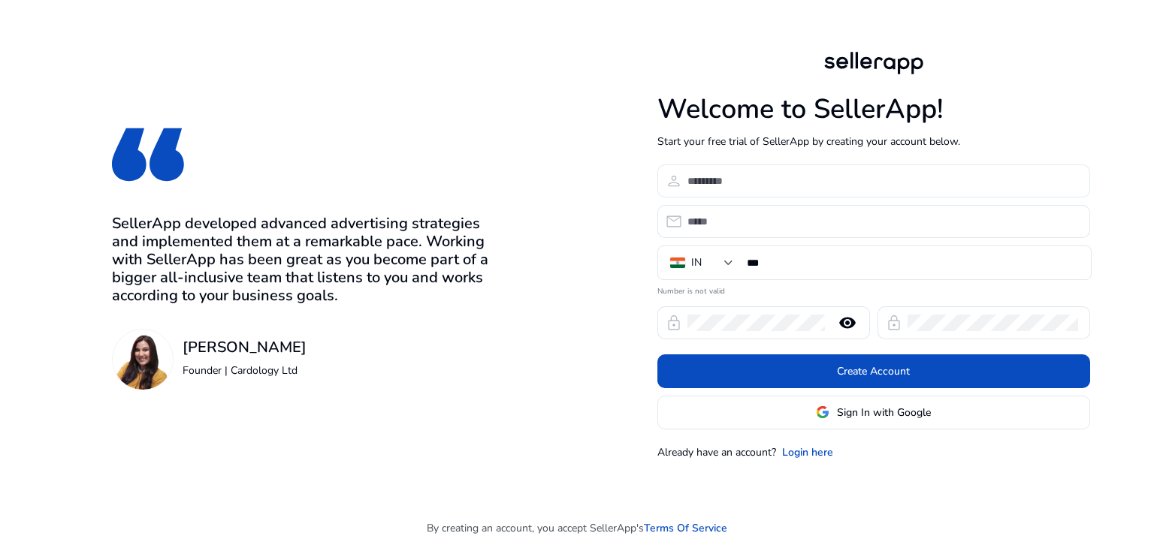
click at [739, 188] on input at bounding box center [882, 181] width 391 height 17
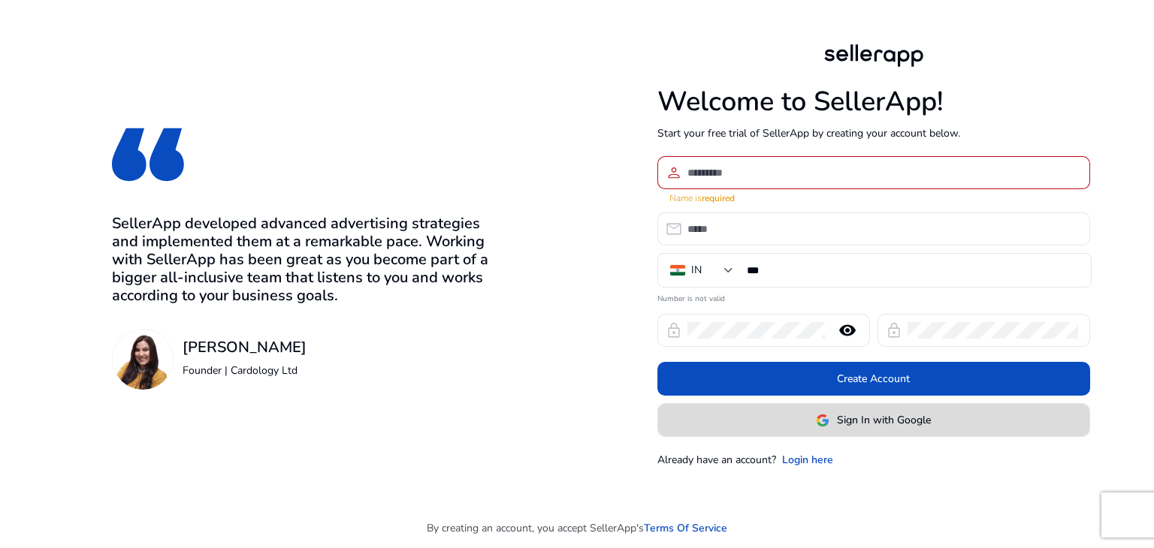
click at [798, 403] on button "Sign In with Google" at bounding box center [873, 420] width 433 height 34
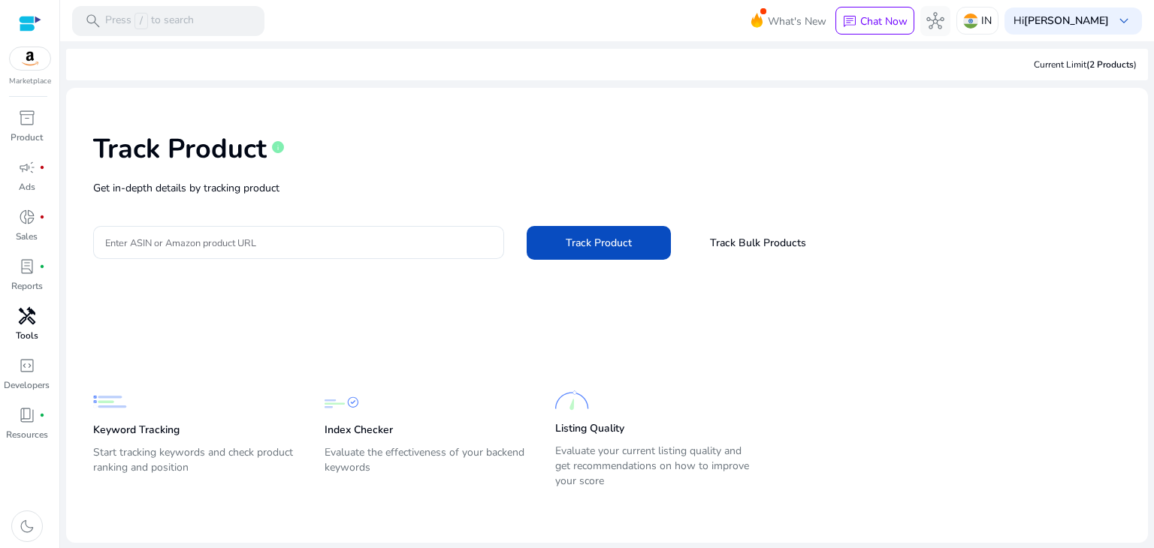
click at [46, 305] on link "handyman Tools" at bounding box center [26, 329] width 53 height 50
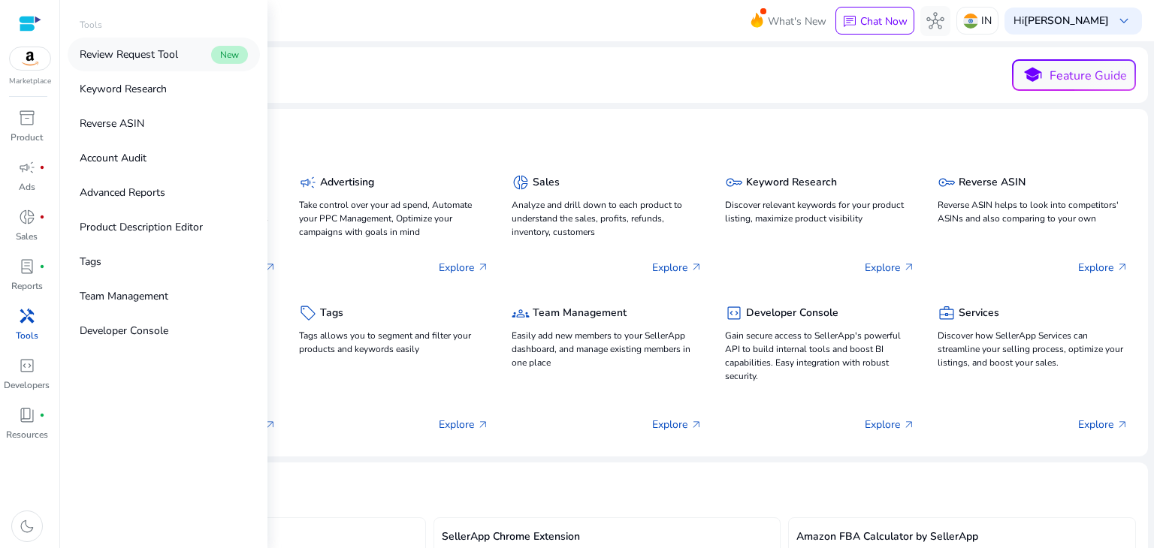
click at [133, 62] on p "Review Request Tool" at bounding box center [129, 55] width 98 height 16
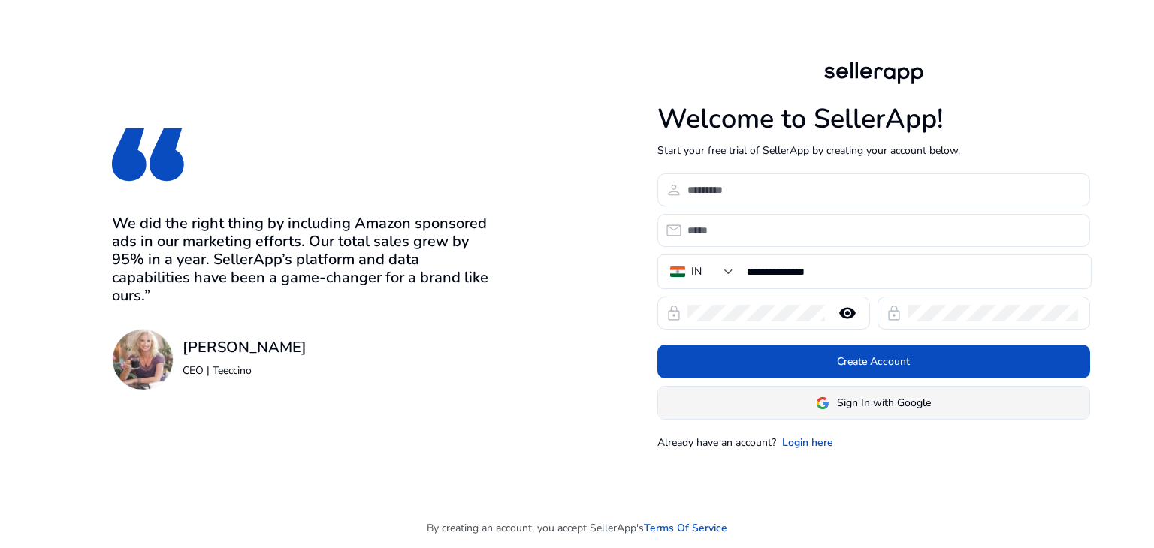
click at [850, 397] on span "Sign In with Google" at bounding box center [884, 403] width 94 height 16
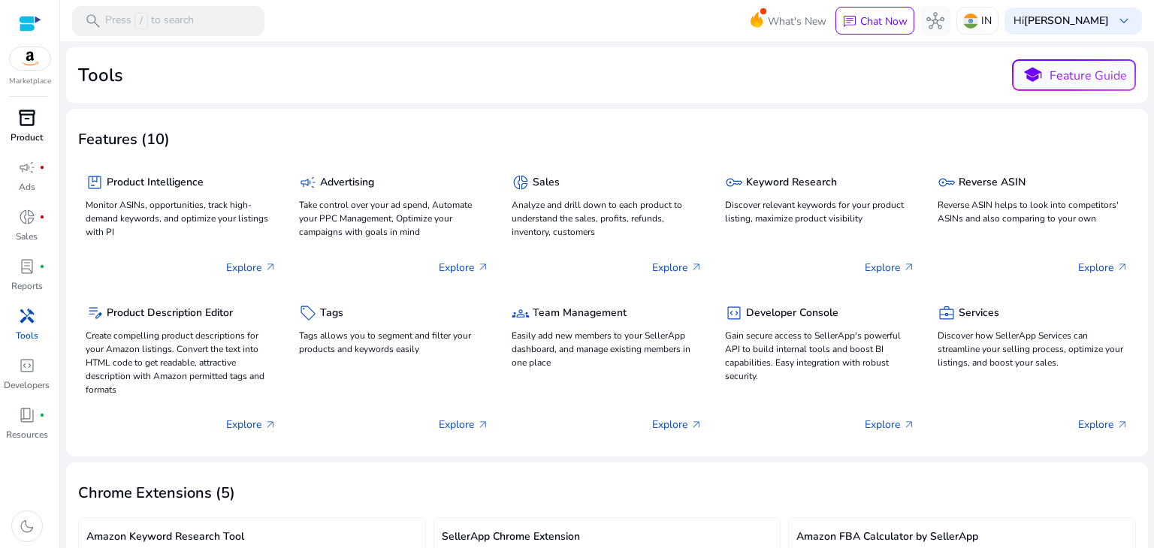
click at [31, 119] on span "inventory_2" at bounding box center [27, 118] width 18 height 18
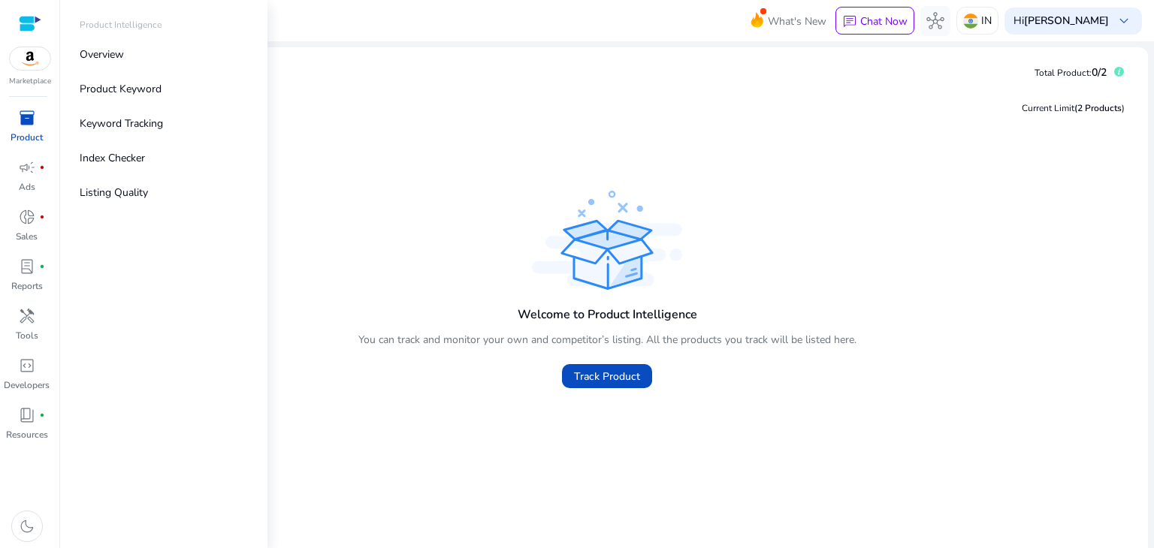
click at [28, 127] on span "inventory_2" at bounding box center [27, 118] width 18 height 18
click at [123, 134] on link "Keyword Tracking" at bounding box center [164, 124] width 192 height 34
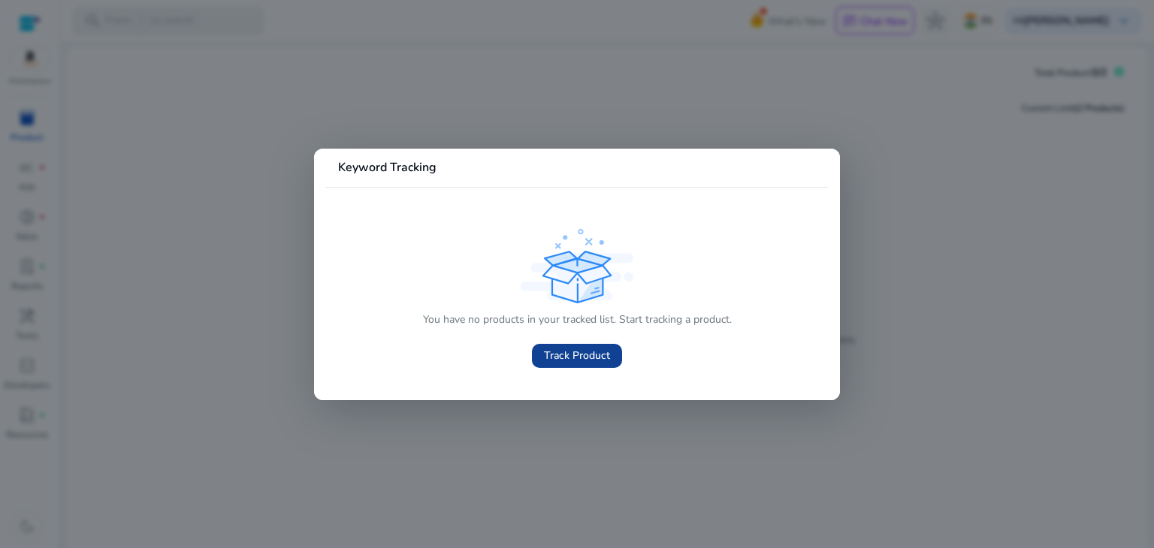
click at [584, 346] on span at bounding box center [577, 356] width 90 height 36
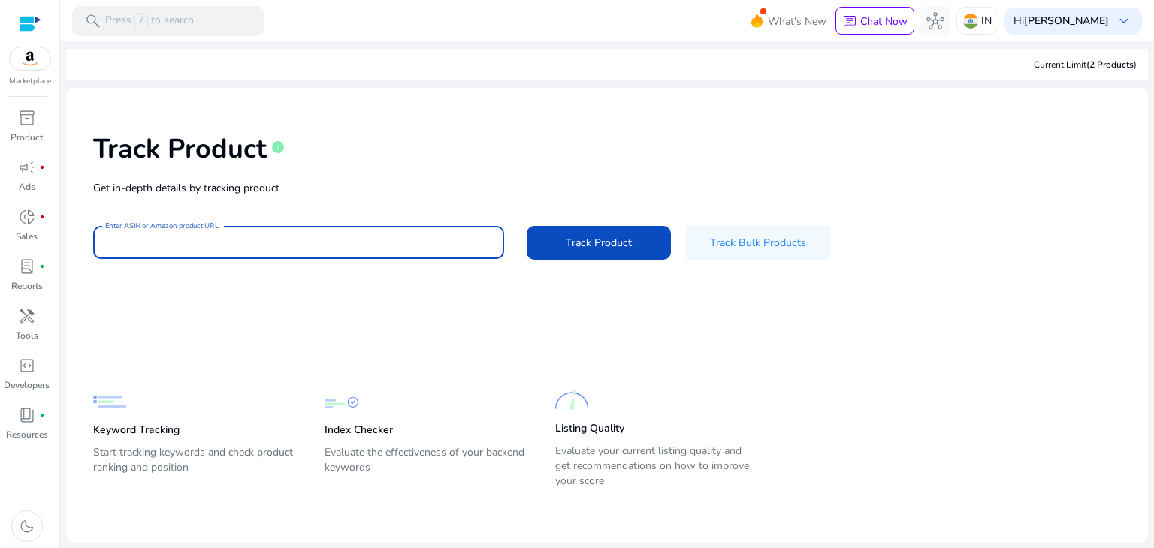
click at [273, 234] on input "Enter ASIN or Amazon product URL" at bounding box center [298, 242] width 387 height 17
paste input "**********"
type input "**********"
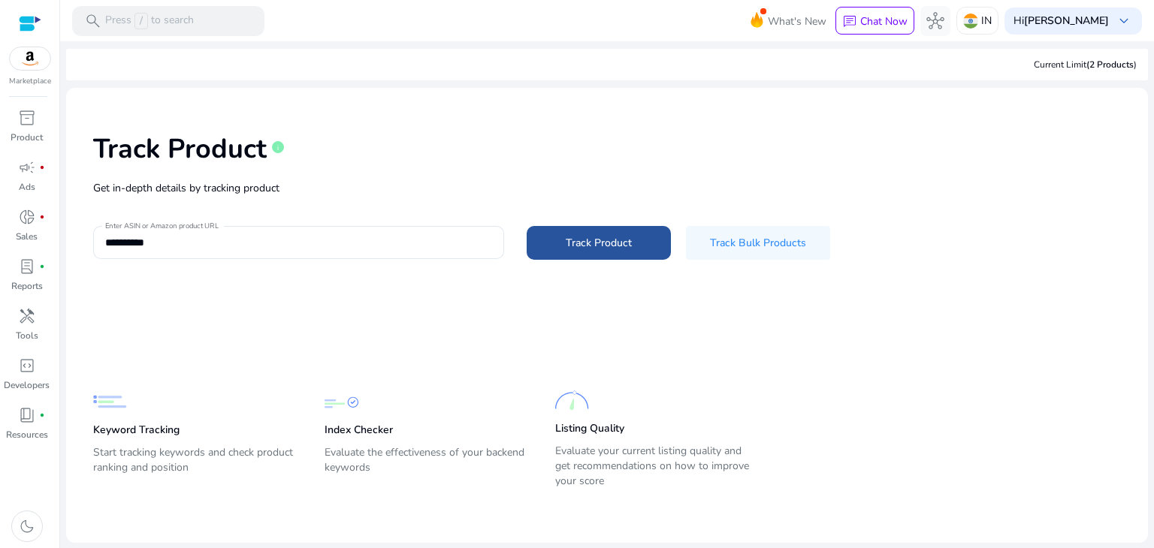
click at [545, 239] on span at bounding box center [599, 243] width 144 height 36
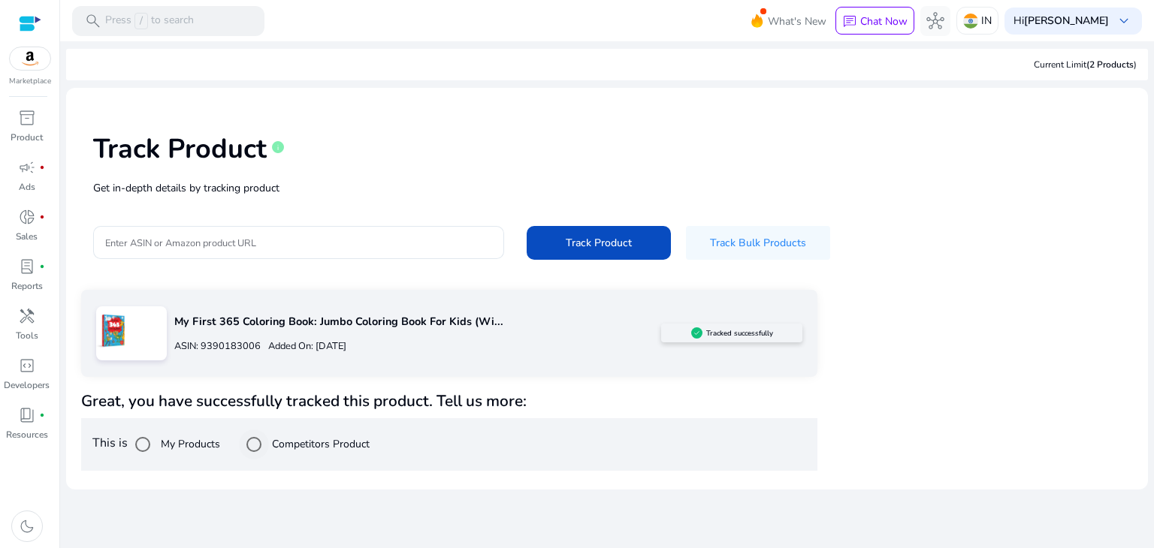
click at [303, 448] on label "Competitors Product" at bounding box center [319, 444] width 101 height 16
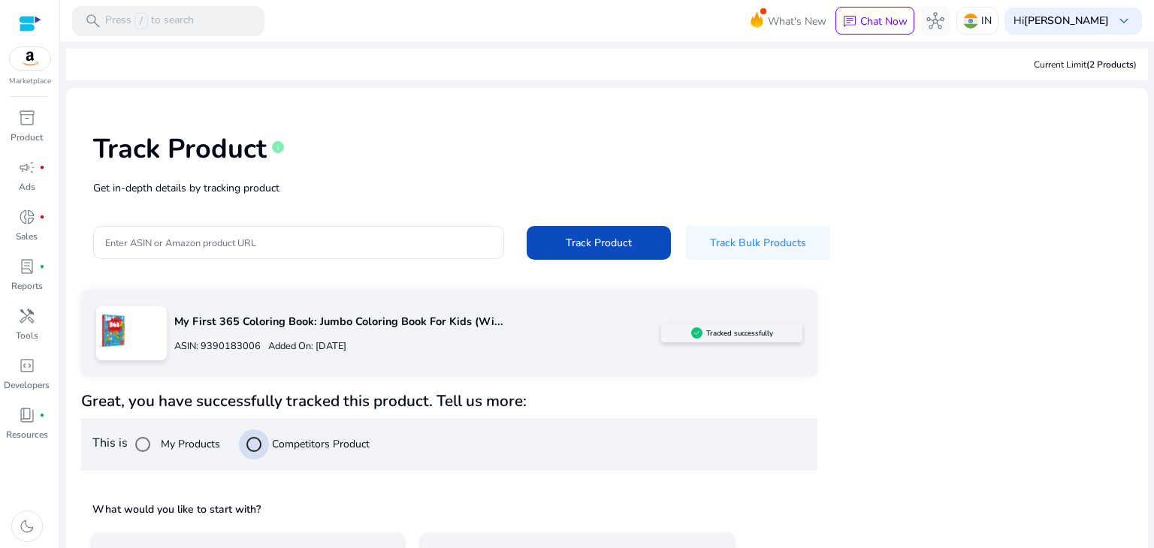
scroll to position [108, 0]
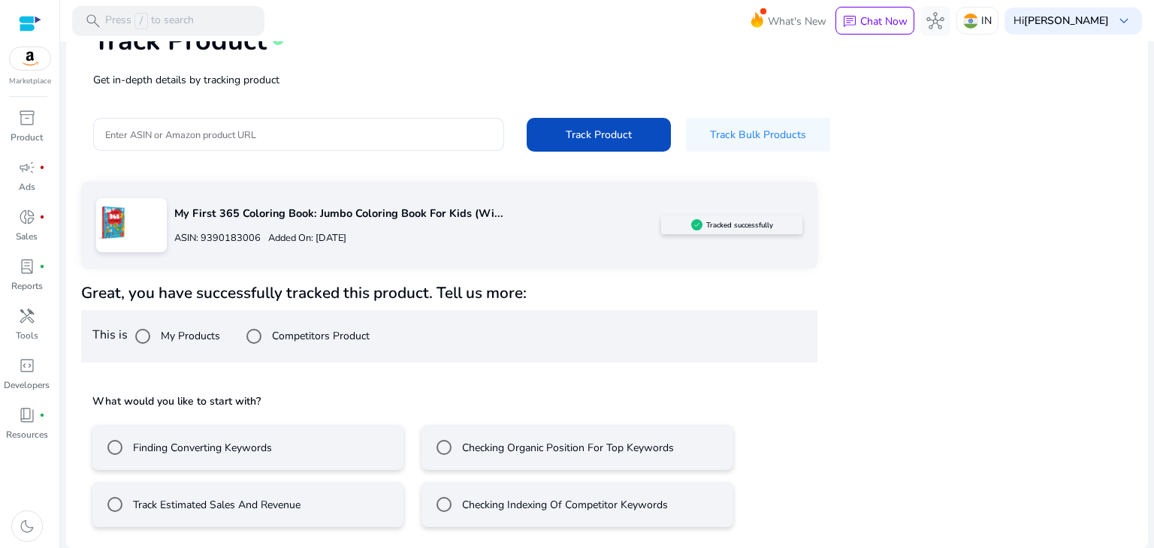
click at [345, 501] on mat-radio-button "Track Estimated Sales And Revenue" at bounding box center [247, 504] width 311 height 45
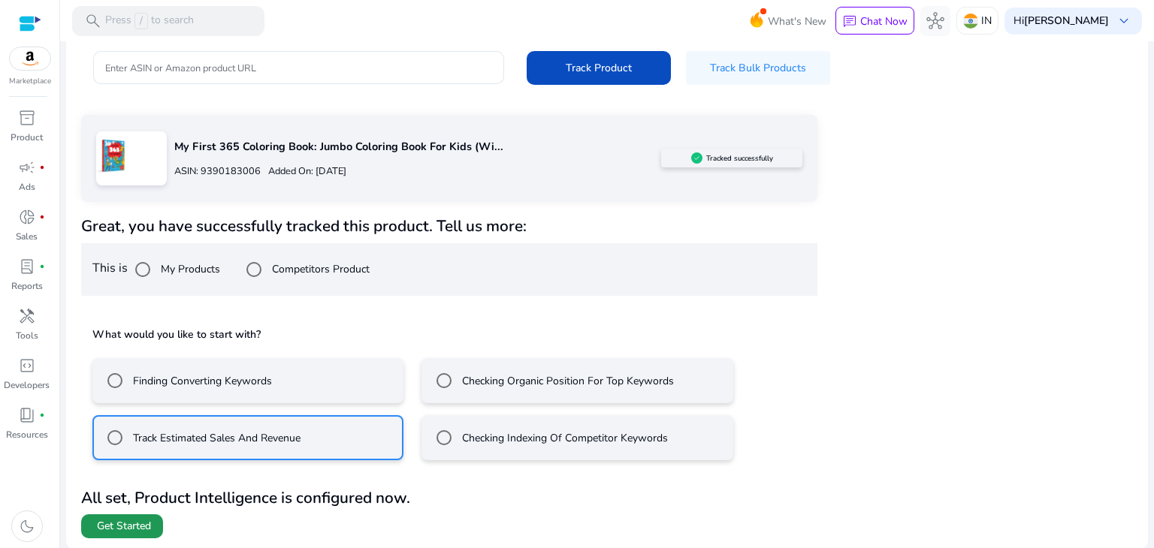
click at [121, 526] on span "Get Started" at bounding box center [124, 526] width 54 height 15
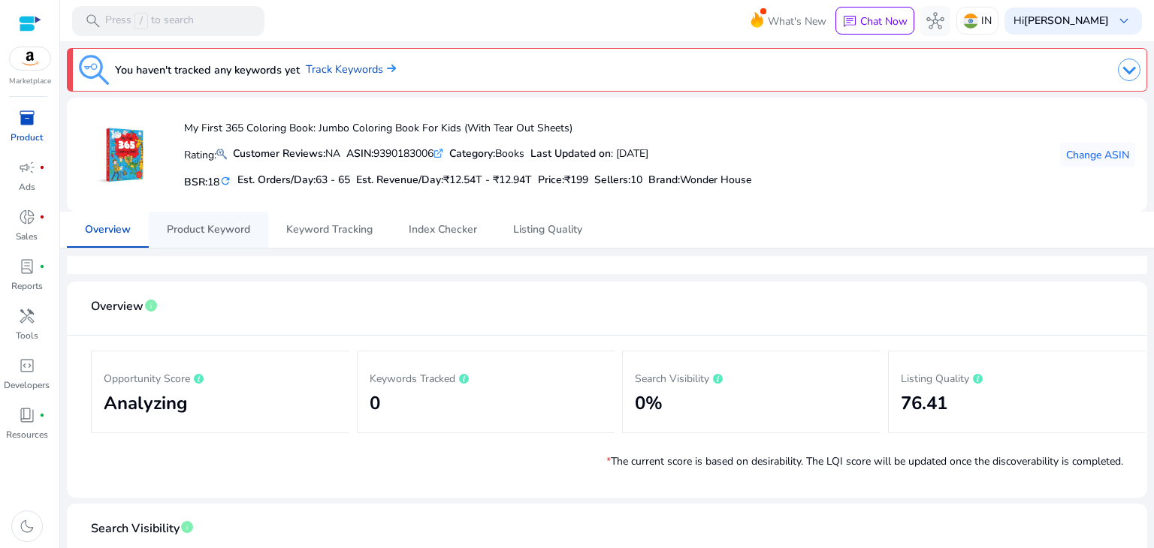
click at [209, 228] on span "Product Keyword" at bounding box center [208, 230] width 83 height 11
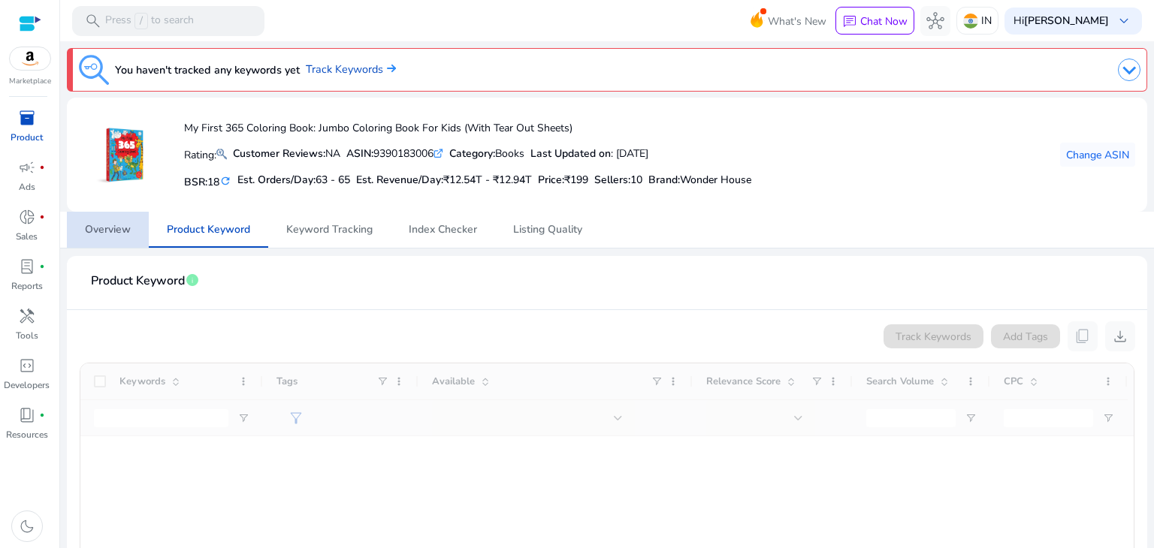
click at [133, 234] on link "Overview" at bounding box center [108, 230] width 82 height 36
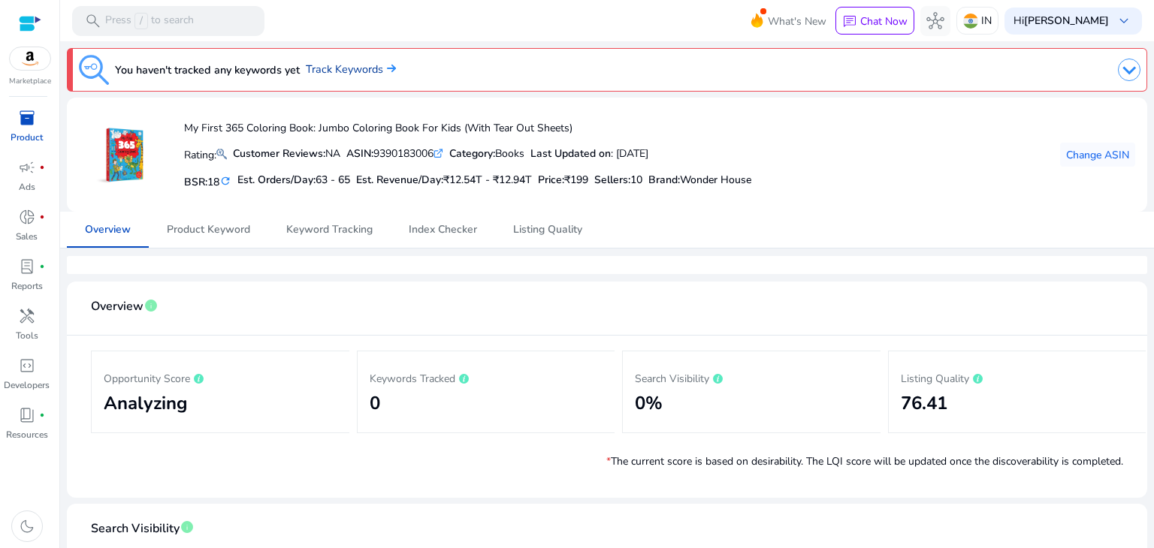
click at [330, 75] on link "Track Keywords" at bounding box center [351, 70] width 90 height 17
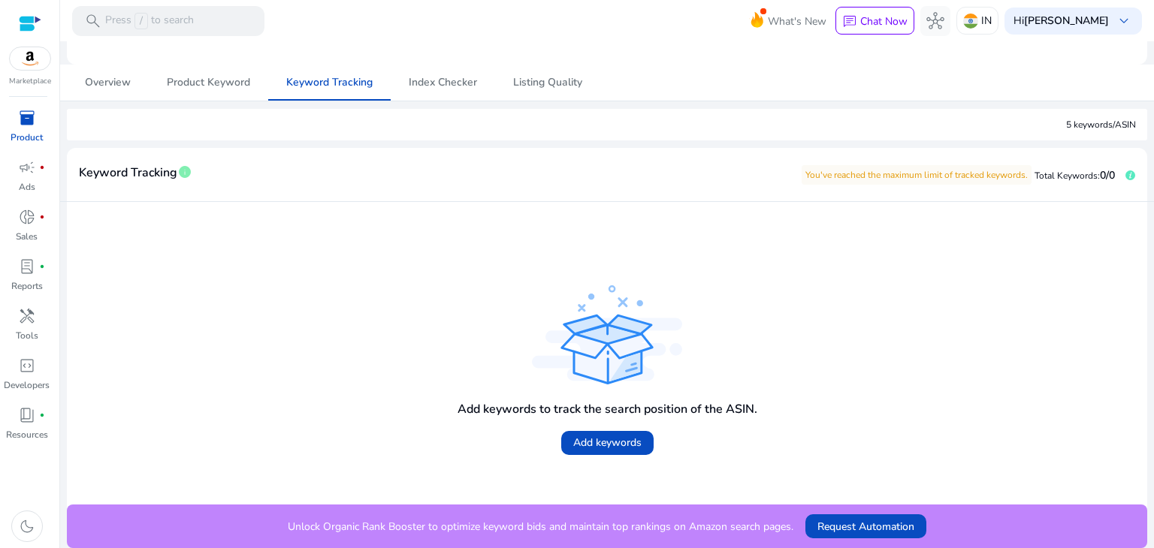
scroll to position [147, 0]
click at [580, 436] on span "Add keywords" at bounding box center [607, 443] width 68 height 16
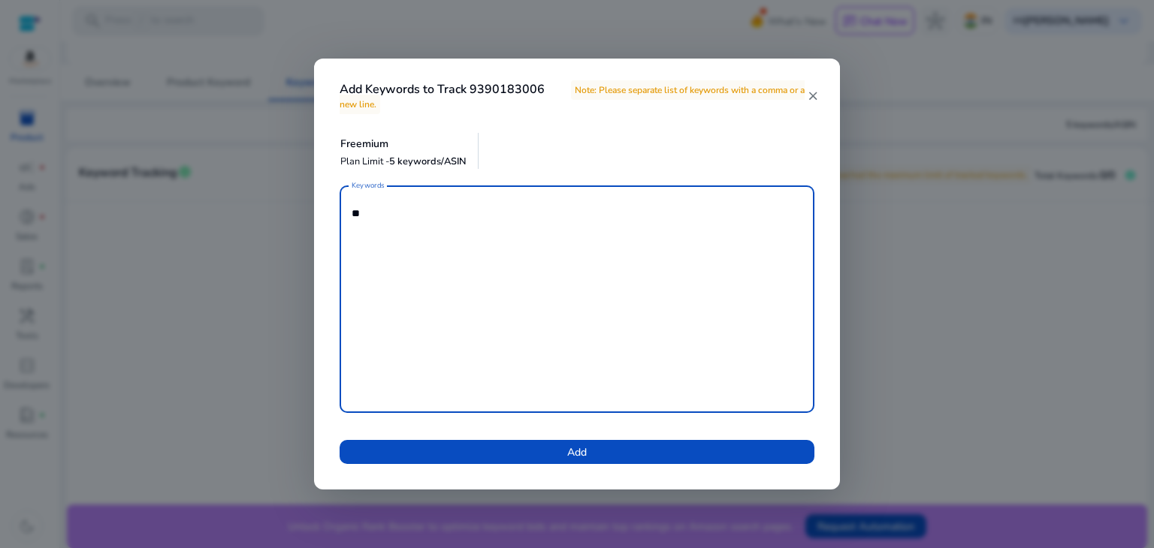
type textarea "*"
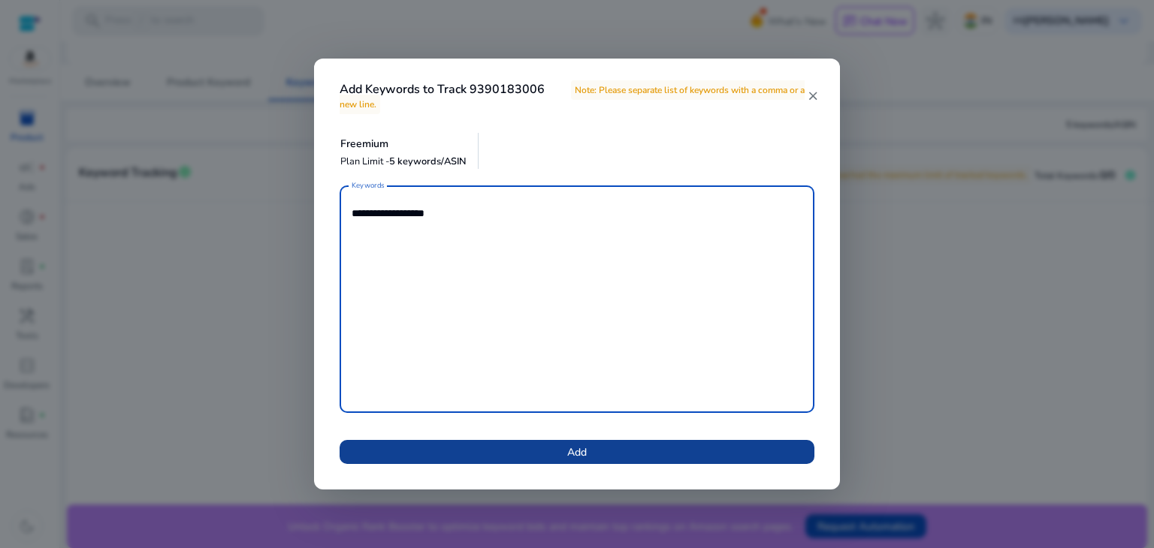
type textarea "**********"
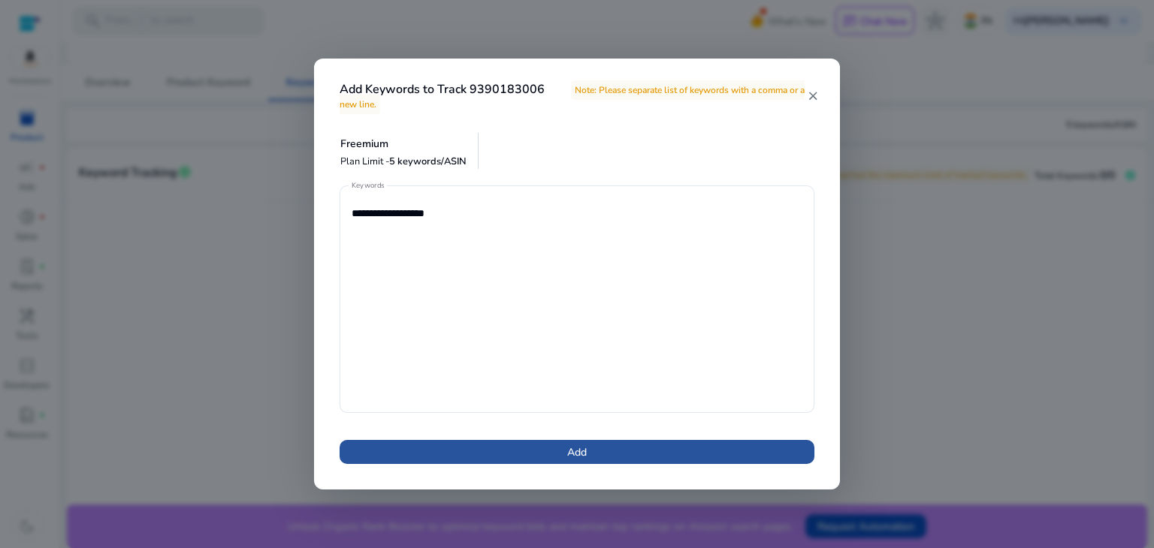
click at [475, 460] on span at bounding box center [576, 452] width 475 height 36
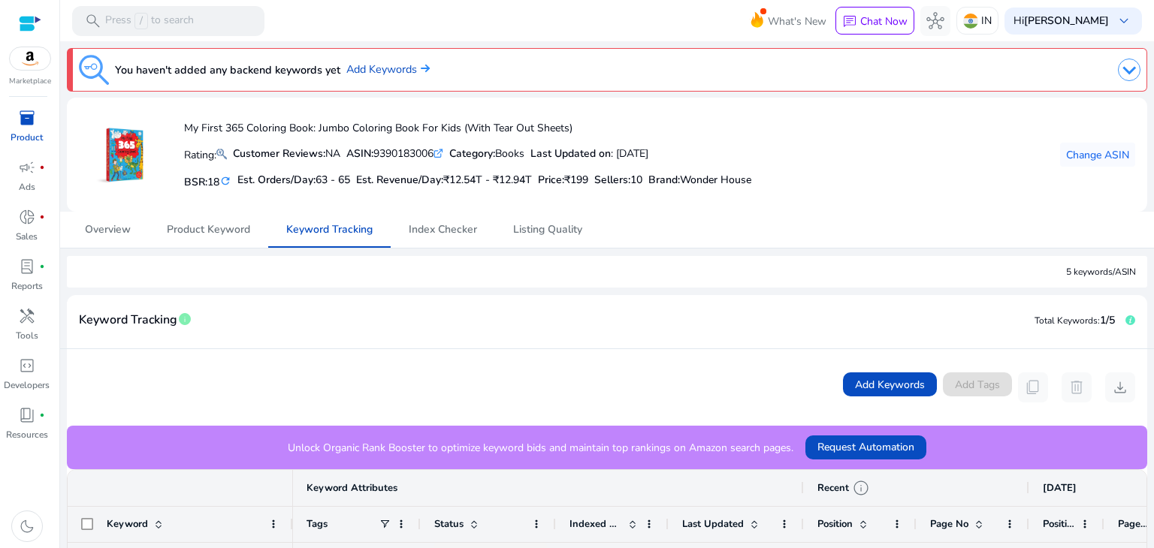
click at [1123, 76] on img at bounding box center [1129, 70] width 23 height 23
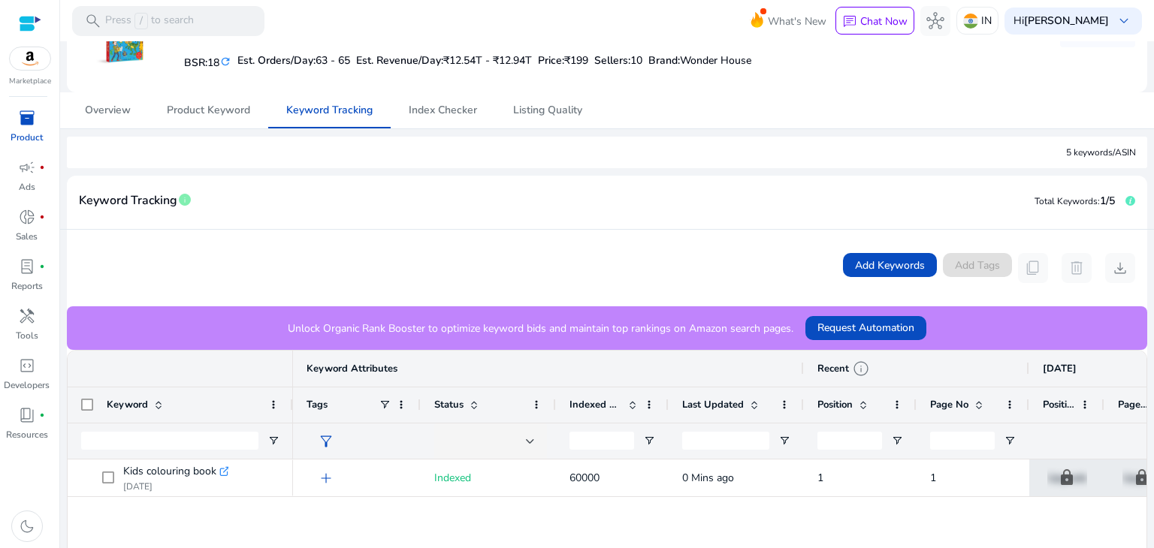
scroll to position [364, 0]
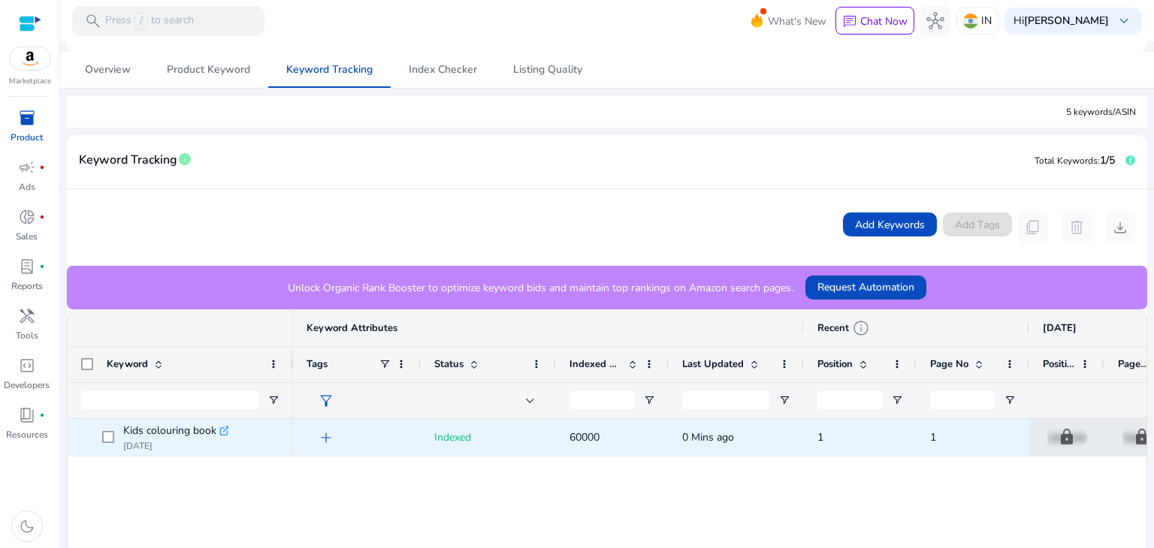
click at [258, 438] on span "Kids colouring book .st0{fill:#2c8af8} [DATE]" at bounding box center [190, 437] width 177 height 31
click at [640, 430] on span "60000" at bounding box center [612, 437] width 86 height 31
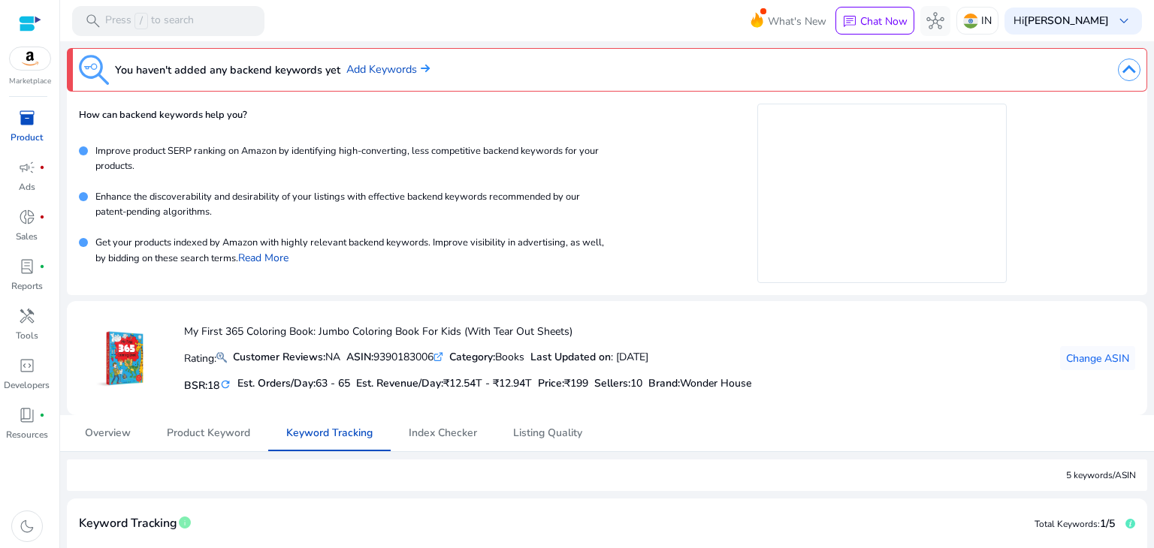
scroll to position [0, 0]
click at [28, 66] on img at bounding box center [30, 58] width 41 height 23
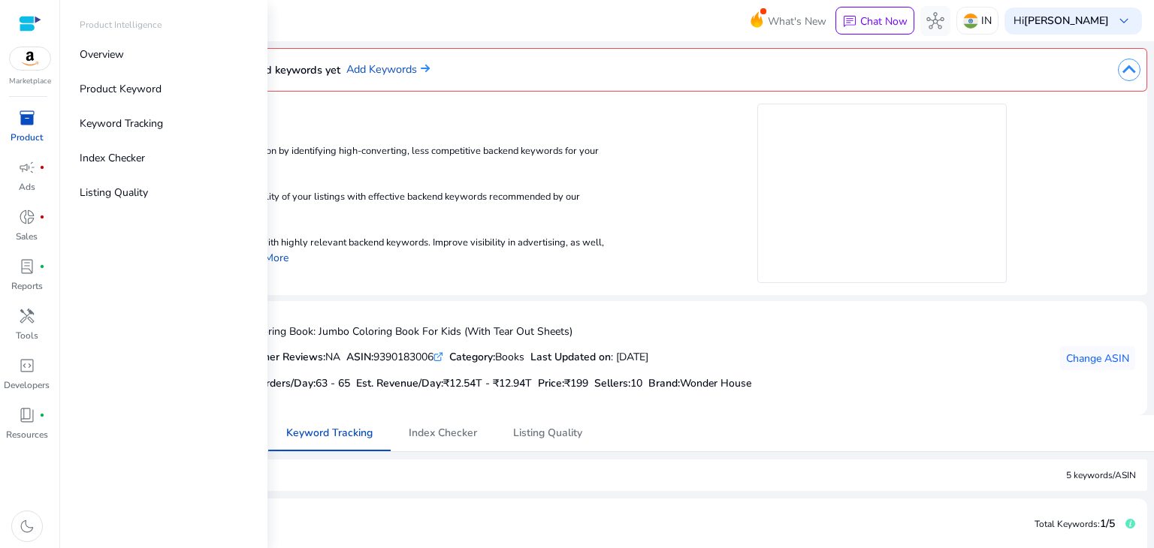
click at [19, 124] on span "inventory_2" at bounding box center [27, 118] width 18 height 18
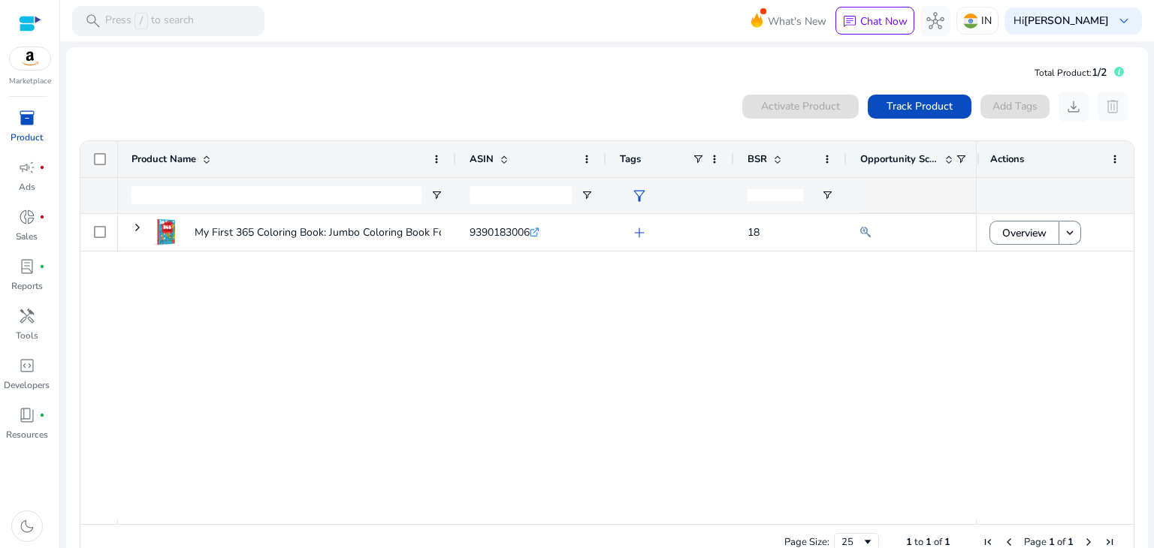
click at [363, 265] on div "My First 365 Coloring Book: Jumbo Coloring Book For Kids (With... 9390183006 .s…" at bounding box center [547, 367] width 858 height 306
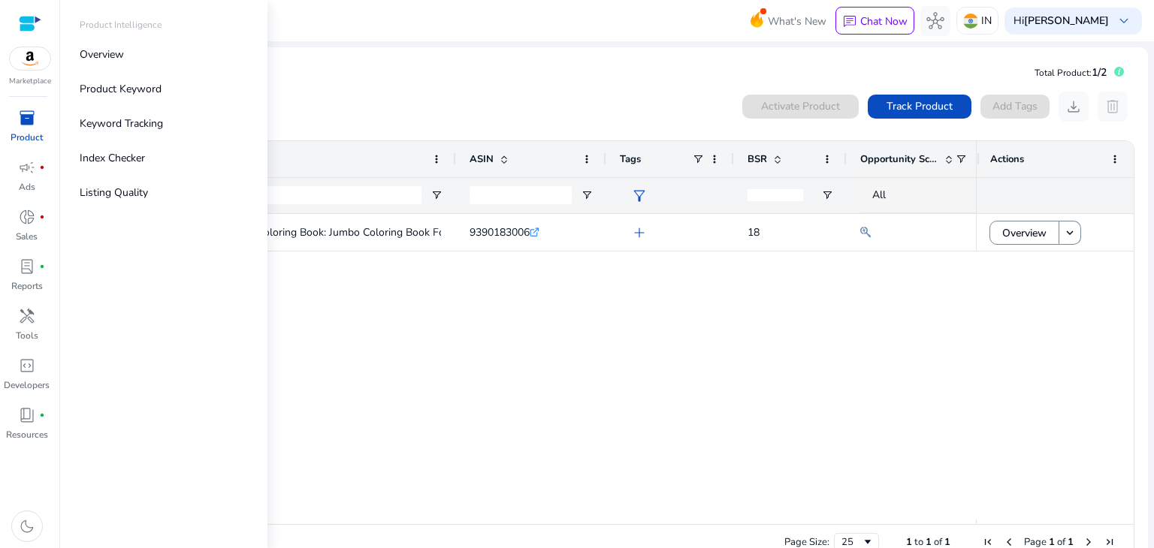
click at [25, 149] on link "inventory_2 Product" at bounding box center [26, 131] width 53 height 50
click at [147, 58] on link "Overview" at bounding box center [164, 55] width 192 height 34
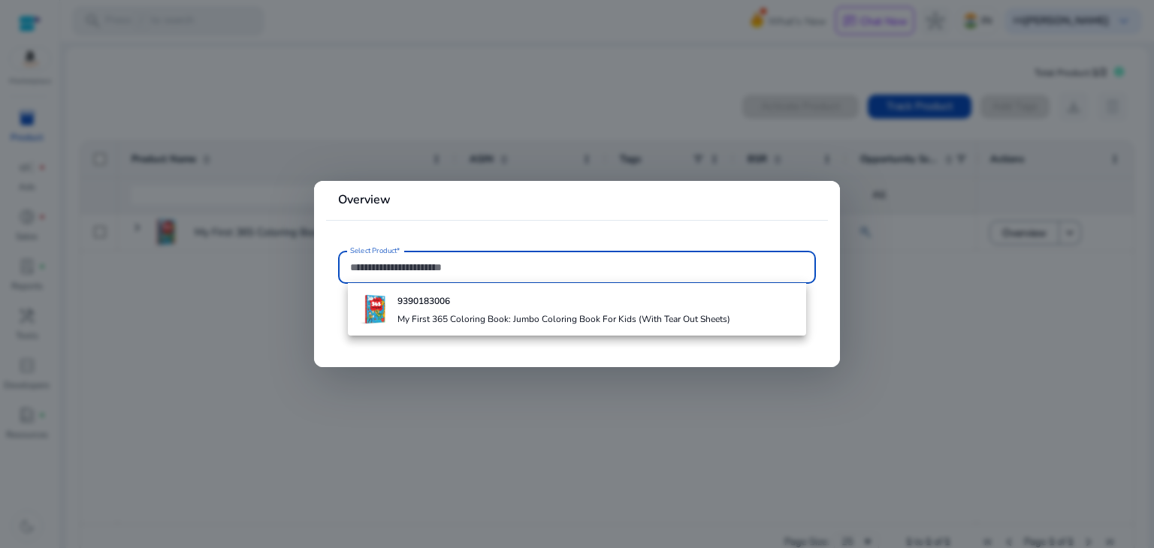
paste input "**********"
paste input "text"
type input "**********"
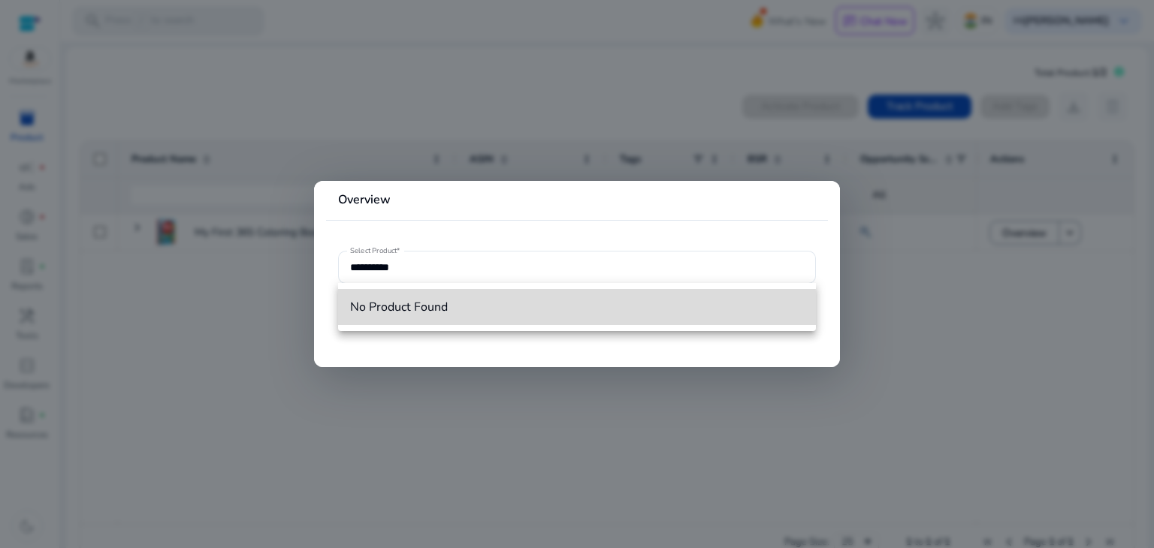
click at [472, 323] on mat-option "No Product Found" at bounding box center [577, 307] width 478 height 36
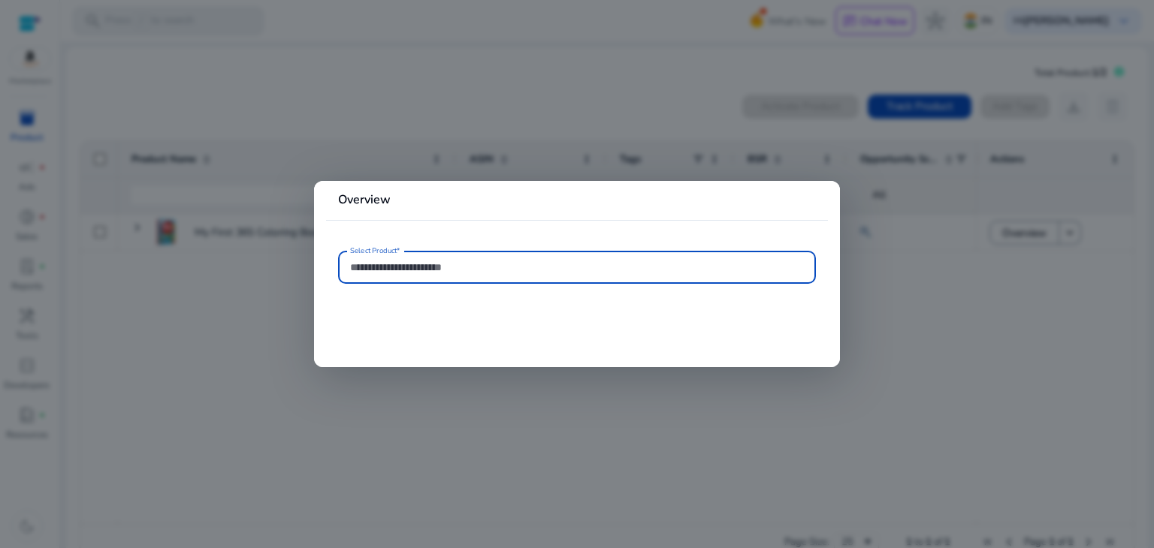
paste input "**********"
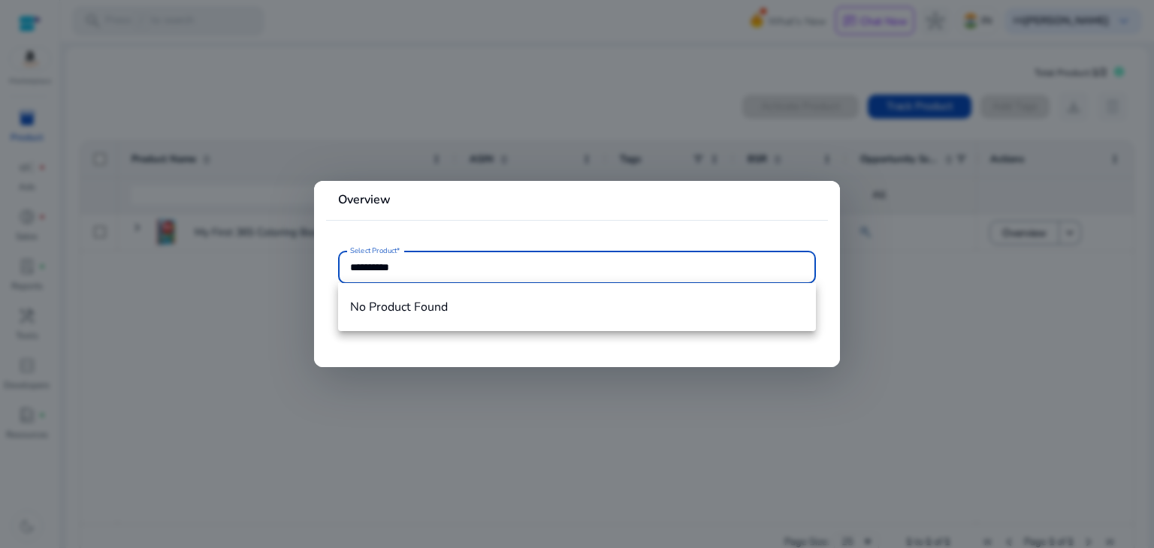
type input "**********"
click at [256, 91] on div at bounding box center [577, 274] width 1154 height 548
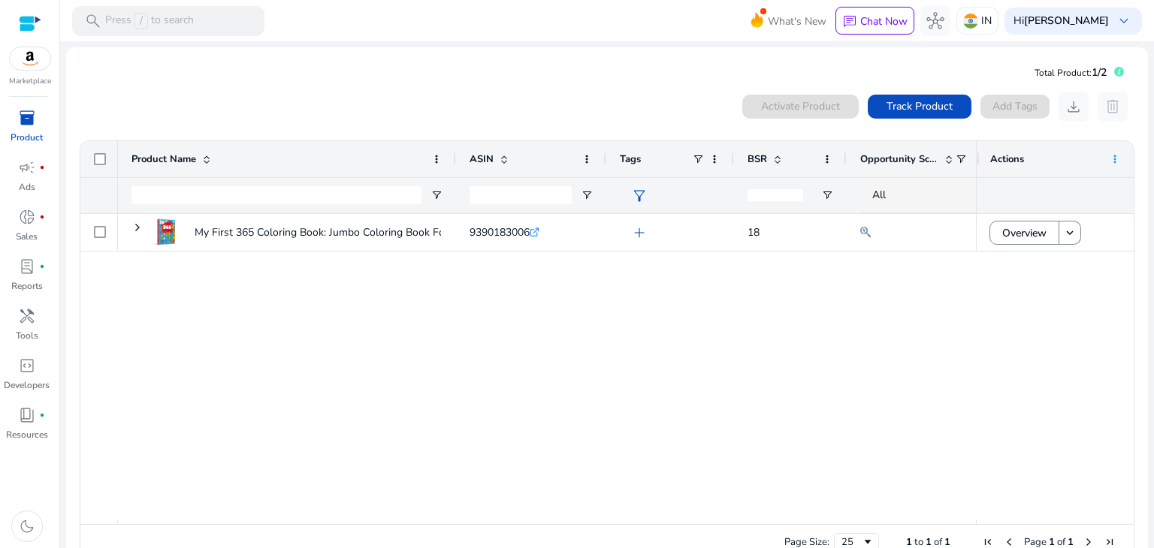
click at [1109, 163] on span at bounding box center [1115, 159] width 12 height 12
click at [943, 276] on div "My First 365 Coloring Book: Jumbo Coloring Book For Kids (With... 9390183006 .s…" at bounding box center [547, 367] width 858 height 306
click at [1115, 104] on app-icon-holder "delete" at bounding box center [1112, 107] width 30 height 30
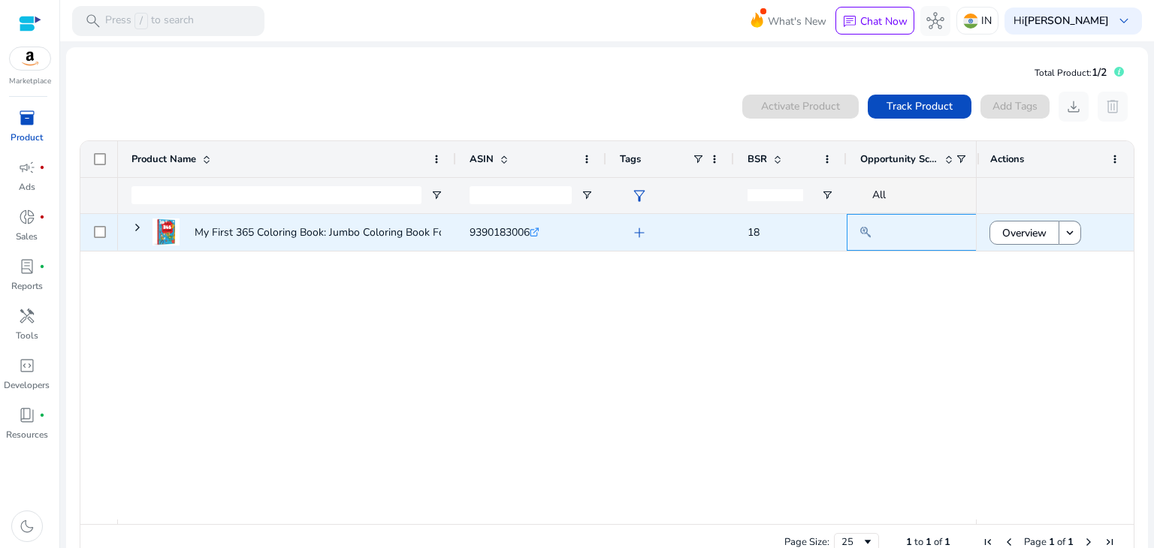
click at [946, 222] on div at bounding box center [921, 232] width 123 height 35
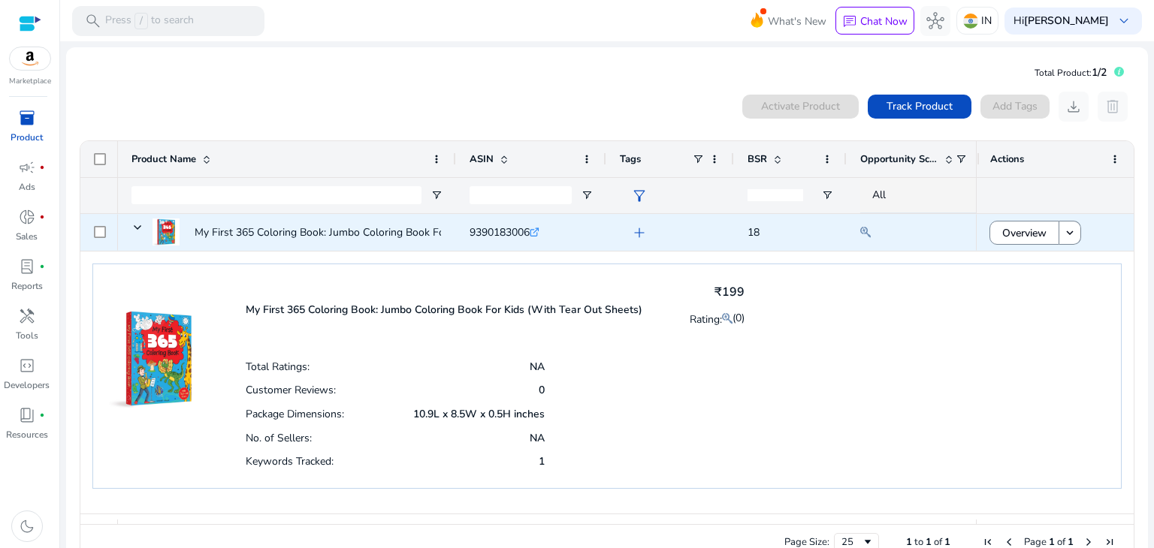
click at [98, 241] on div at bounding box center [100, 232] width 12 height 31
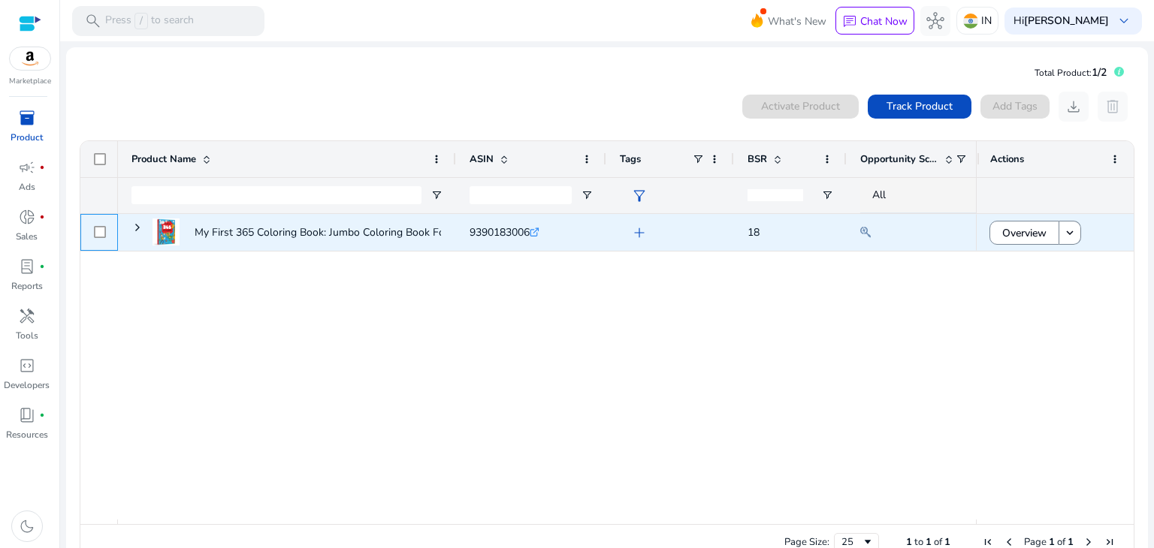
click at [91, 229] on div at bounding box center [99, 232] width 38 height 37
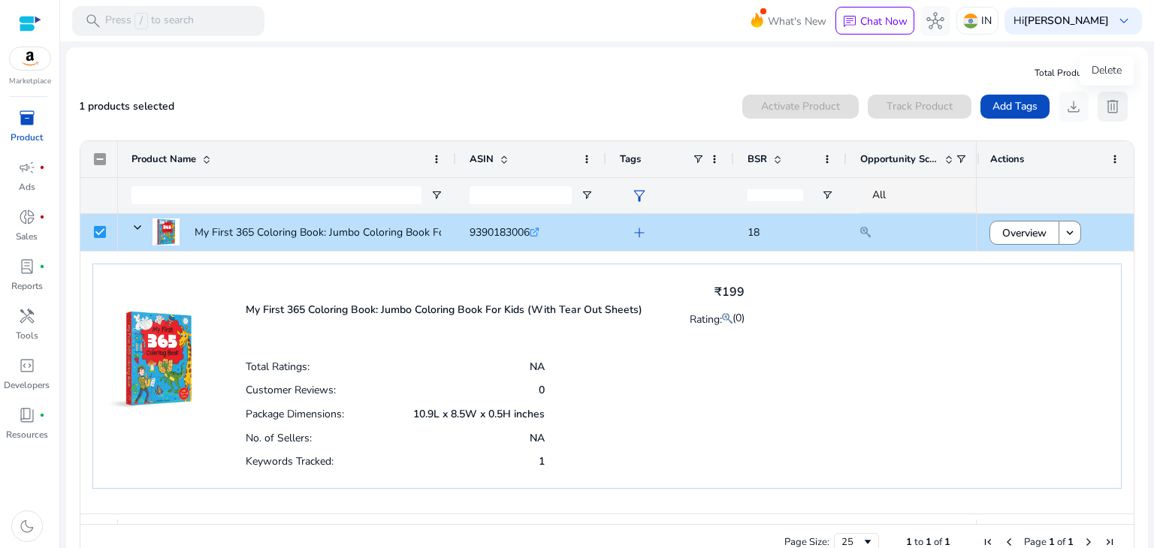
click at [1103, 110] on span "delete" at bounding box center [1112, 107] width 18 height 18
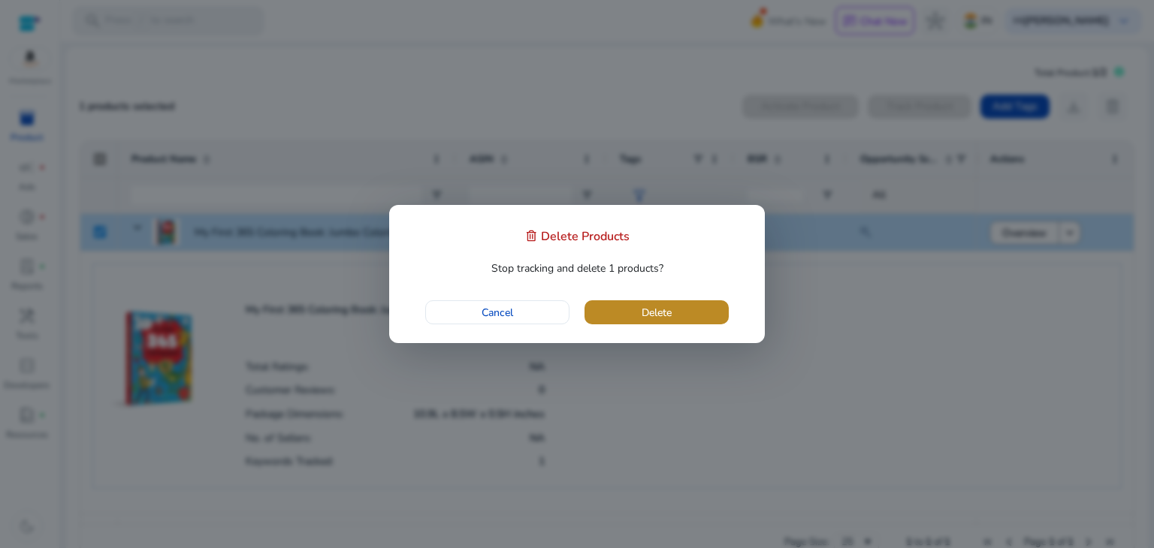
click at [652, 309] on span "Delete" at bounding box center [656, 313] width 30 height 16
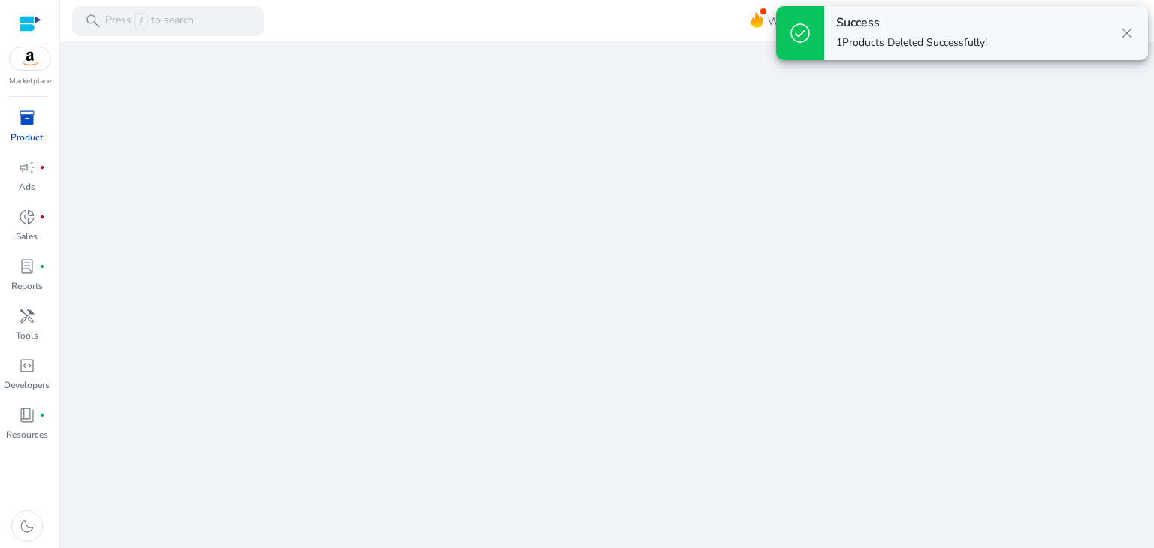
click at [1128, 36] on span "close" at bounding box center [1127, 33] width 18 height 18
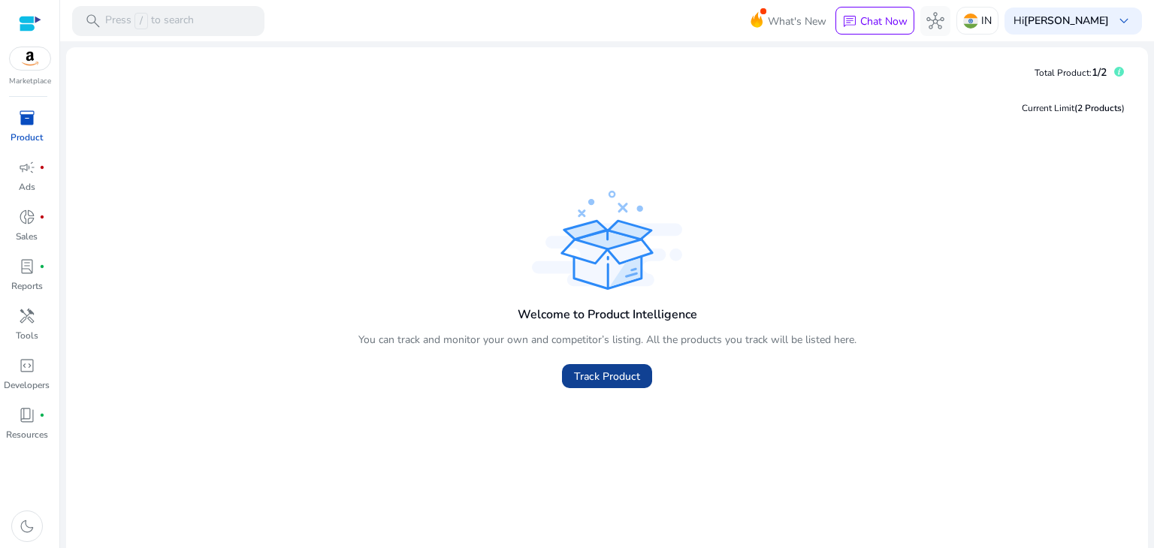
click at [593, 367] on span at bounding box center [607, 376] width 90 height 36
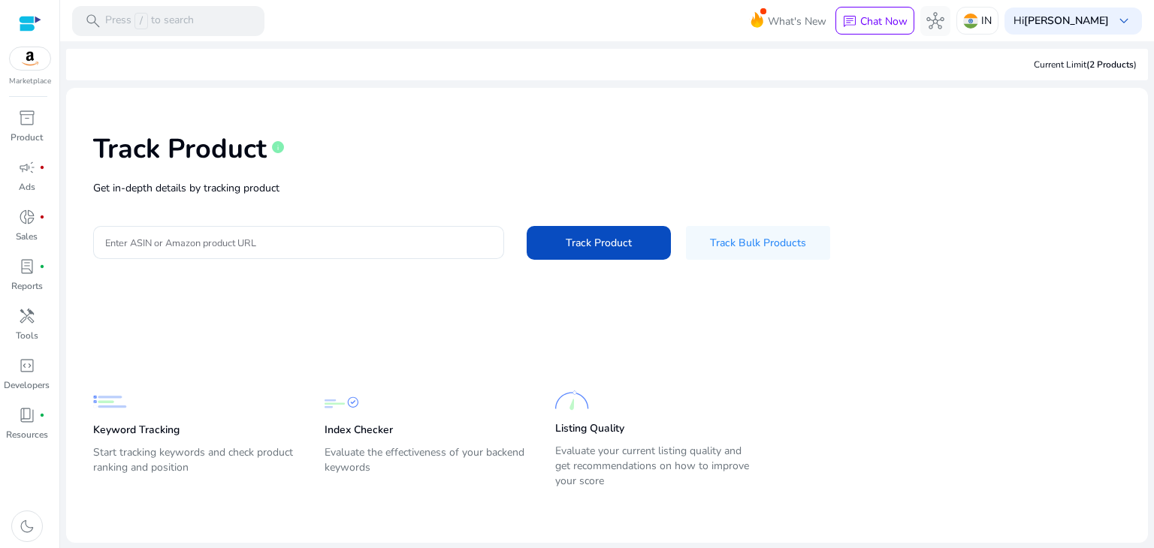
click at [306, 223] on div "Track Product info Get in-depth details by tracking product Enter ASIN or Amazo…" at bounding box center [607, 195] width 1058 height 190
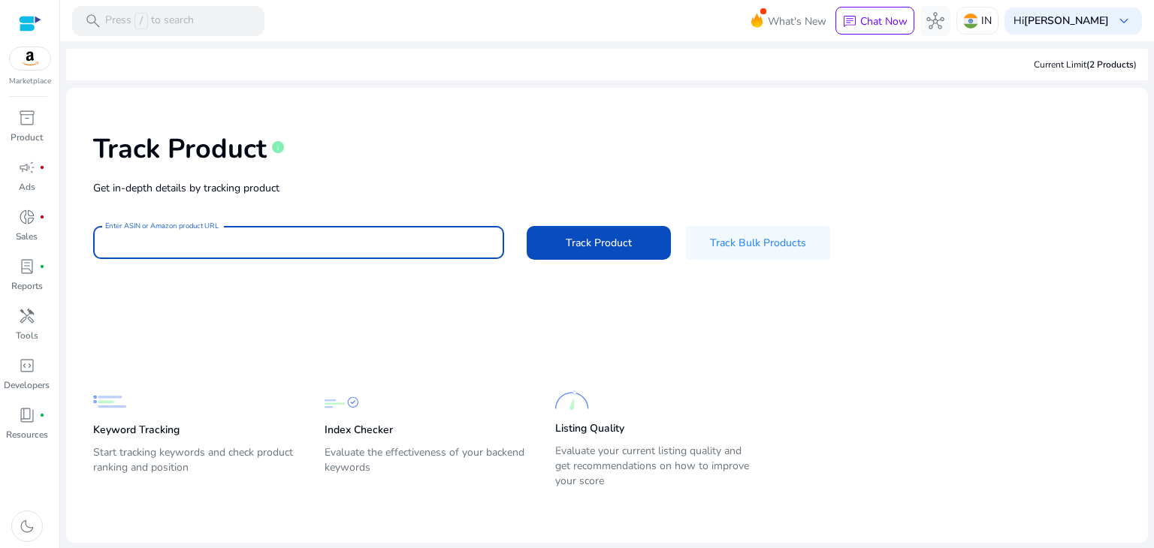
click at [389, 250] on input "Enter ASIN or Amazon product URL" at bounding box center [298, 242] width 387 height 17
paste input "**********"
type input "**********"
click at [620, 262] on div "**********" at bounding box center [607, 195] width 1058 height 190
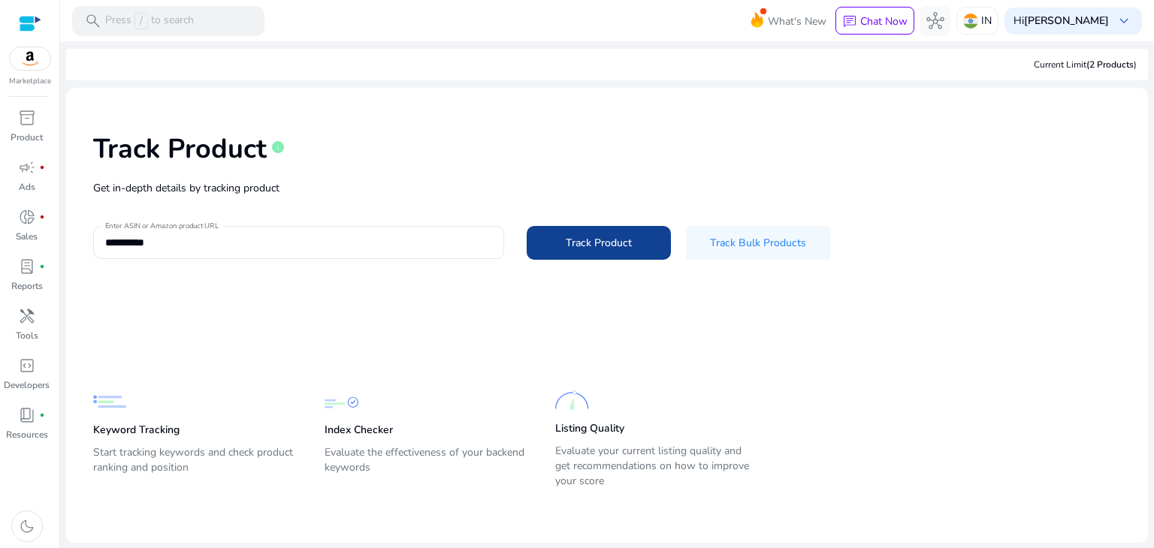
click at [606, 245] on span "Track Product" at bounding box center [599, 243] width 66 height 16
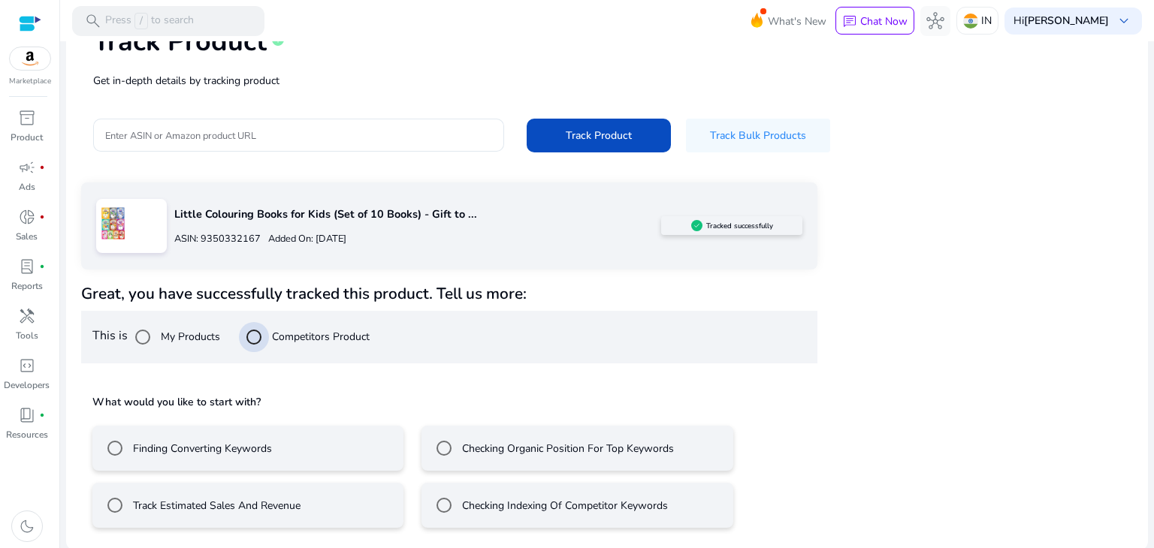
scroll to position [106, 0]
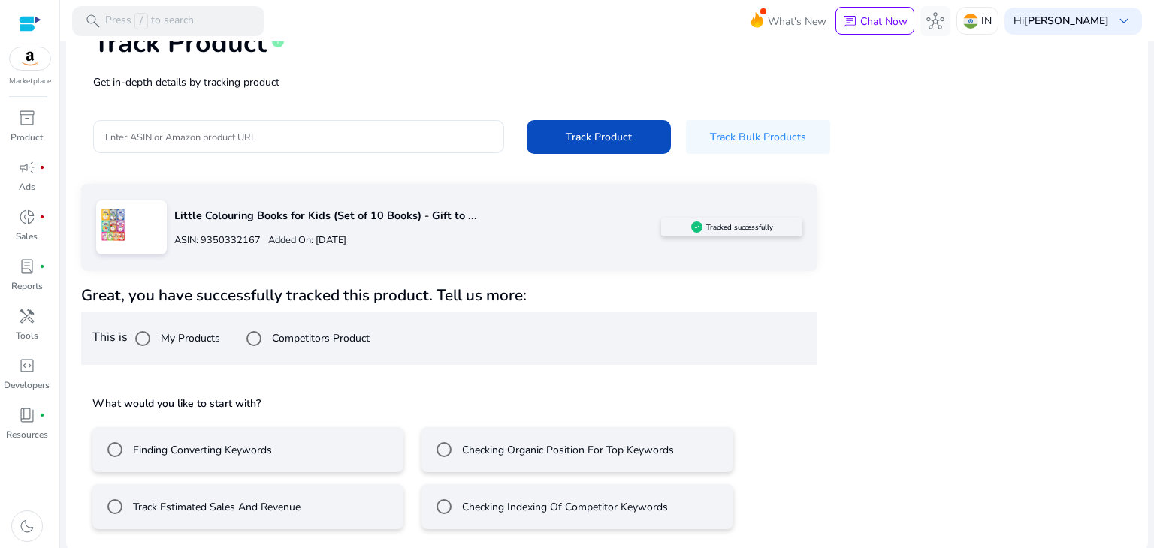
click at [359, 515] on mat-radio-button "Track Estimated Sales And Revenue" at bounding box center [247, 506] width 311 height 45
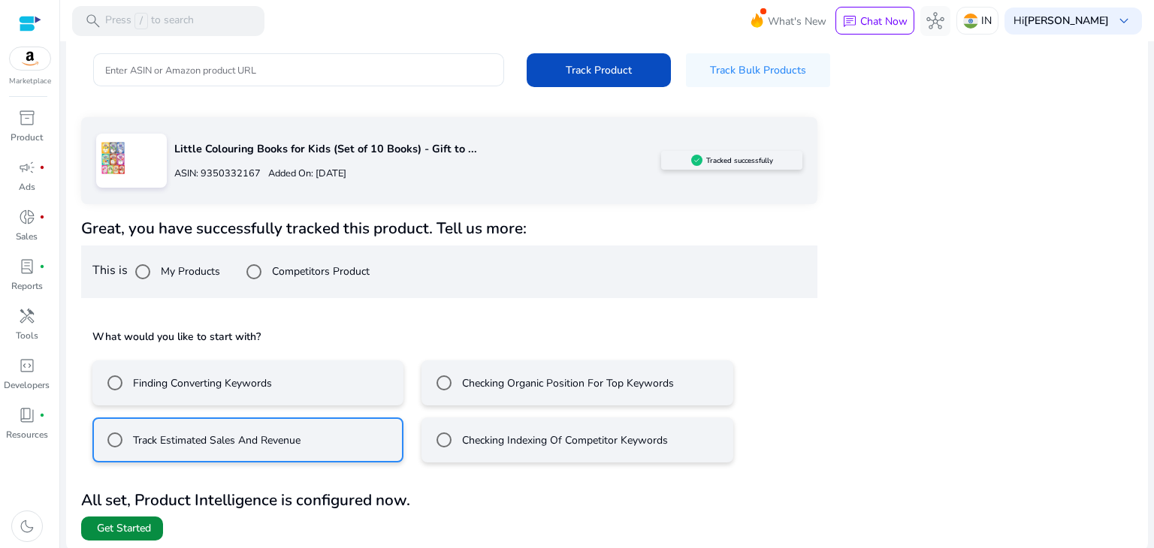
scroll to position [175, 0]
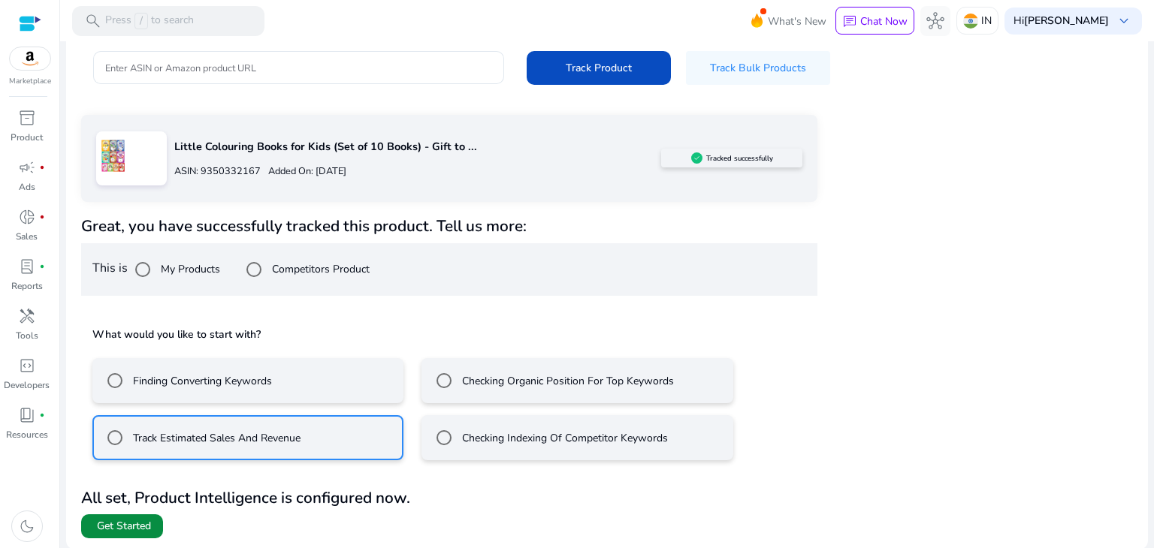
click at [117, 521] on span "Get Started" at bounding box center [124, 526] width 54 height 15
